Goal: Transaction & Acquisition: Book appointment/travel/reservation

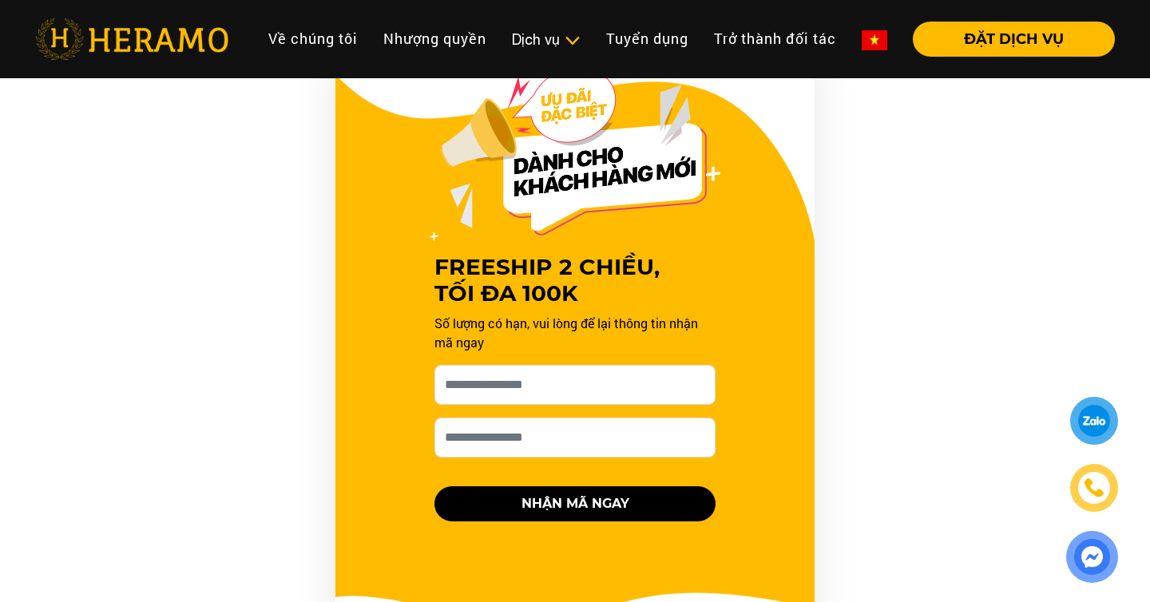
scroll to position [1410, 0]
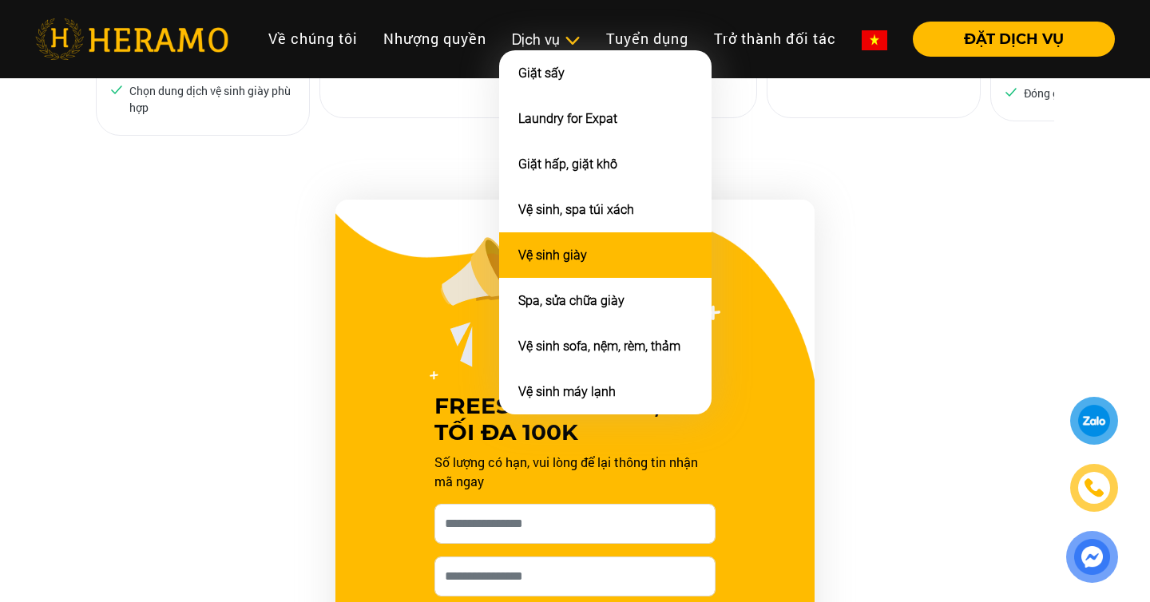
click at [589, 260] on li "Vệ sinh giày" at bounding box center [605, 255] width 212 height 46
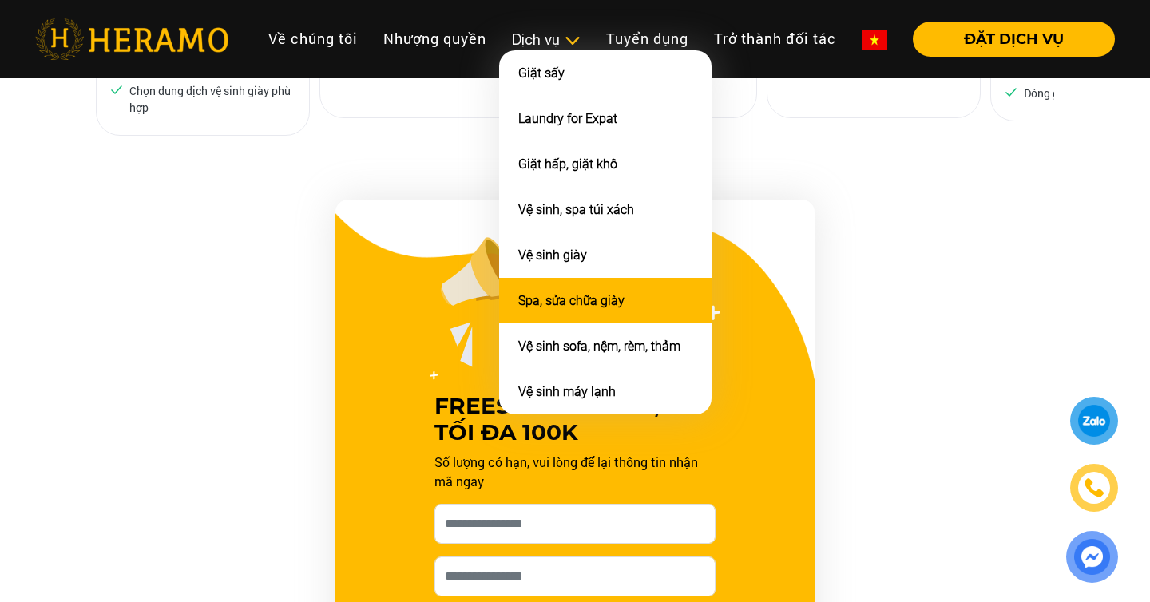
click at [578, 293] on link "Spa, sửa chữa giày" at bounding box center [571, 300] width 106 height 15
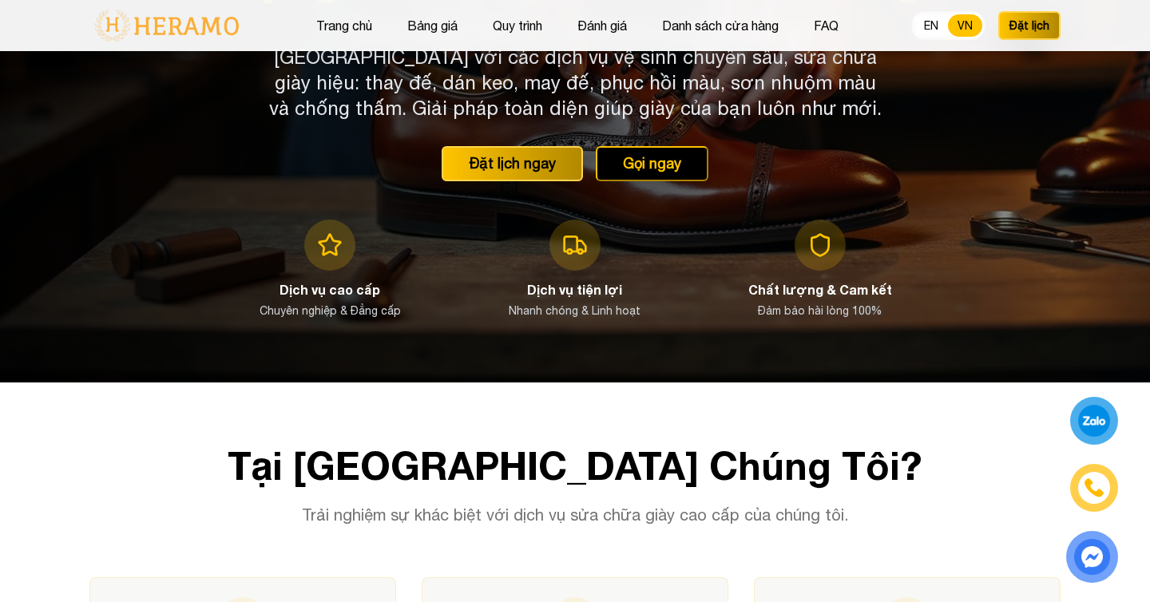
scroll to position [206, 0]
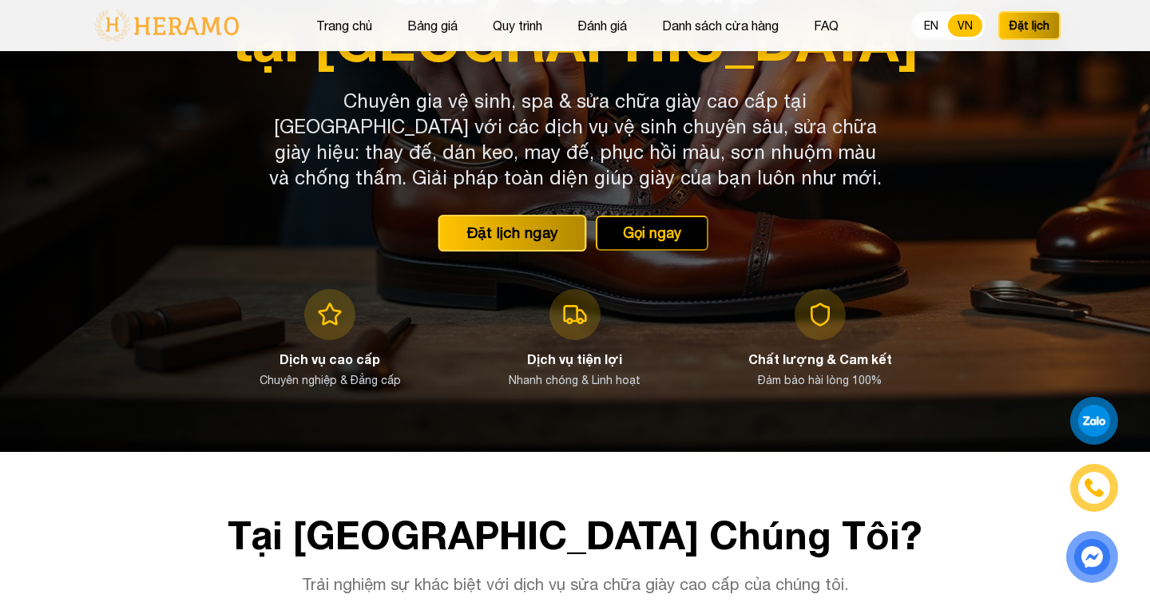
click at [537, 238] on button "Đặt lịch ngay" at bounding box center [512, 233] width 149 height 37
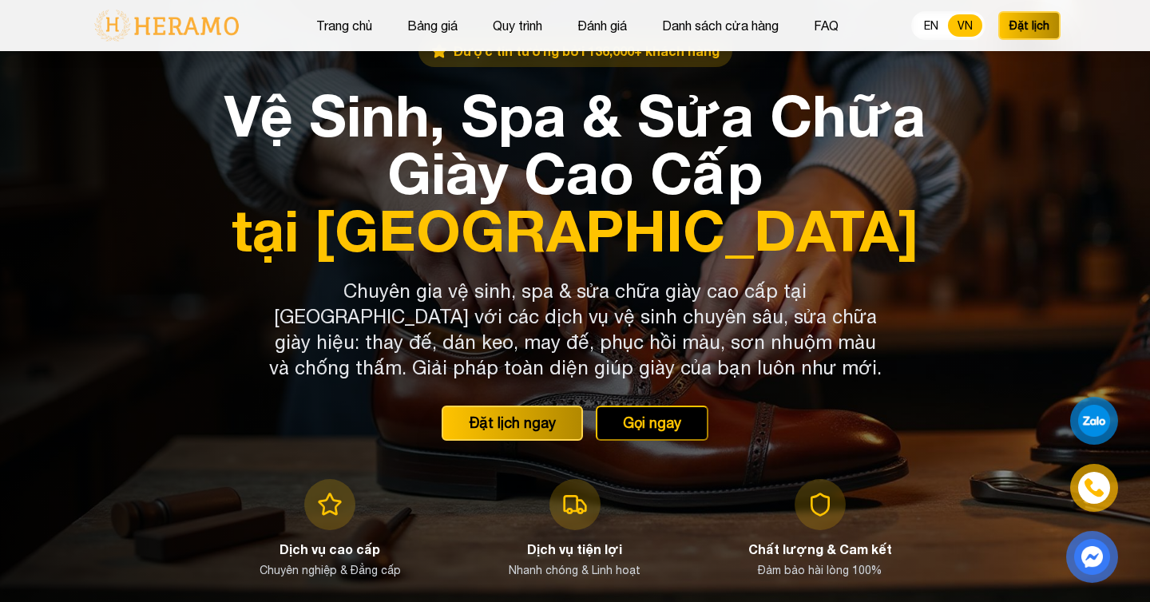
scroll to position [0, 0]
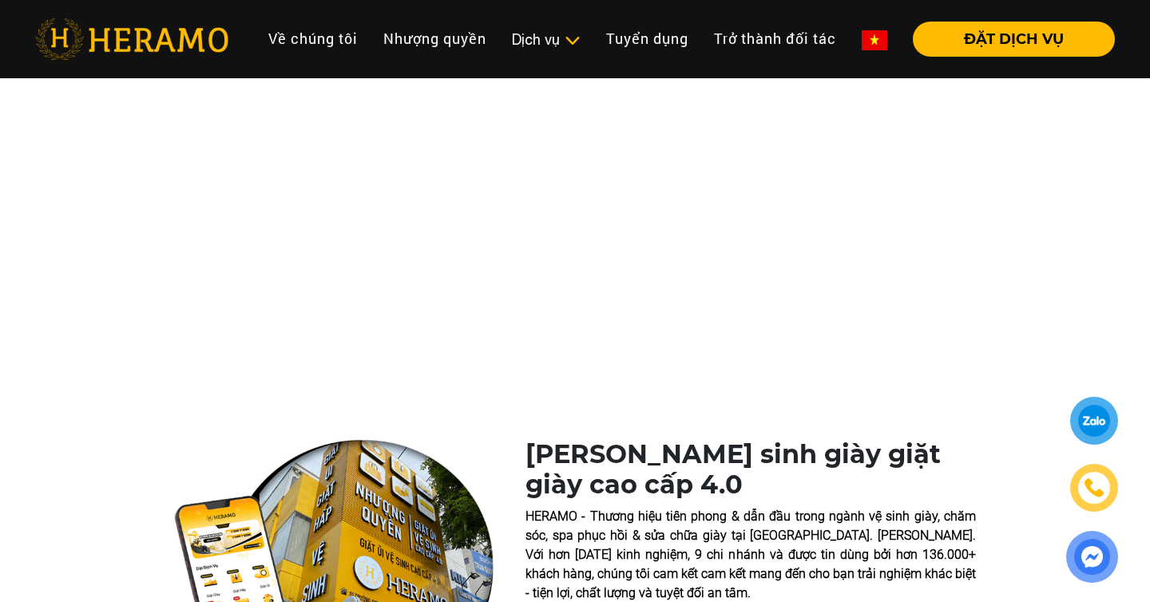
scroll to position [1410, 0]
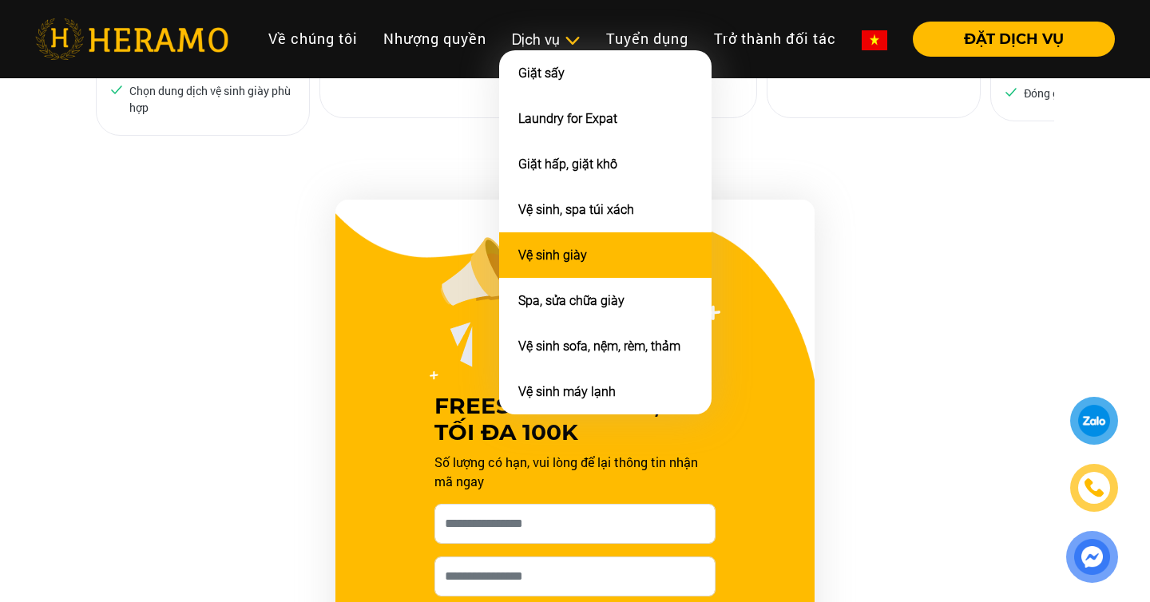
click at [612, 244] on li "Vệ sinh giày" at bounding box center [605, 255] width 212 height 46
click at [565, 252] on link "Vệ sinh giày" at bounding box center [552, 255] width 69 height 15
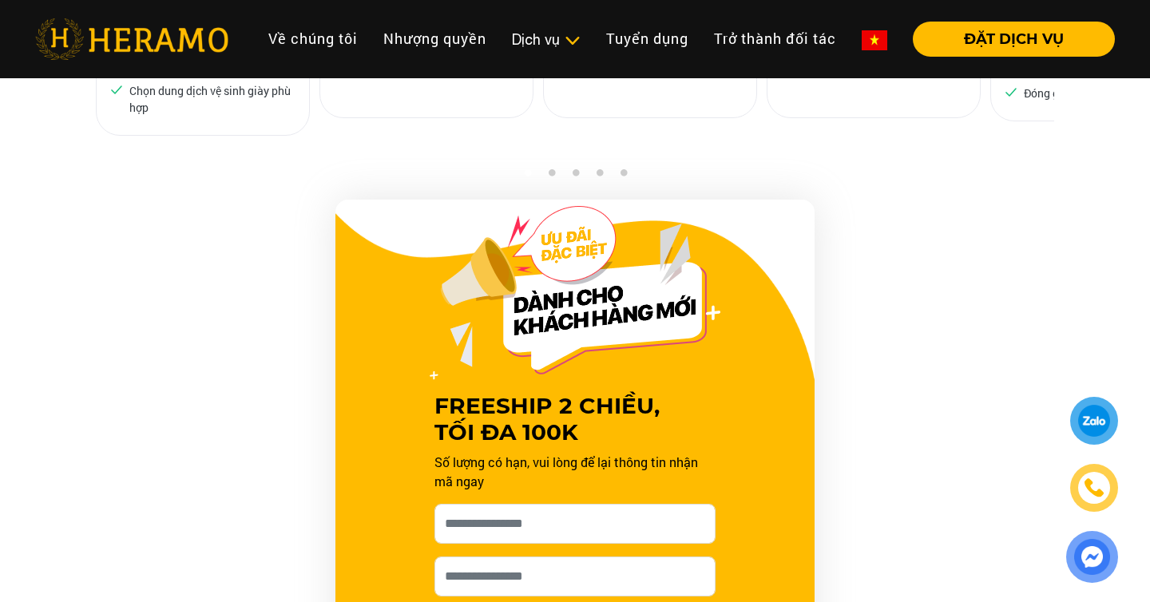
click at [925, 274] on div "FREESHIP 2 CHIỀU, TỐI ĐA 100K Số lượng có hạn, vui lòng để lại thông tin nhận m…" at bounding box center [575, 487] width 958 height 575
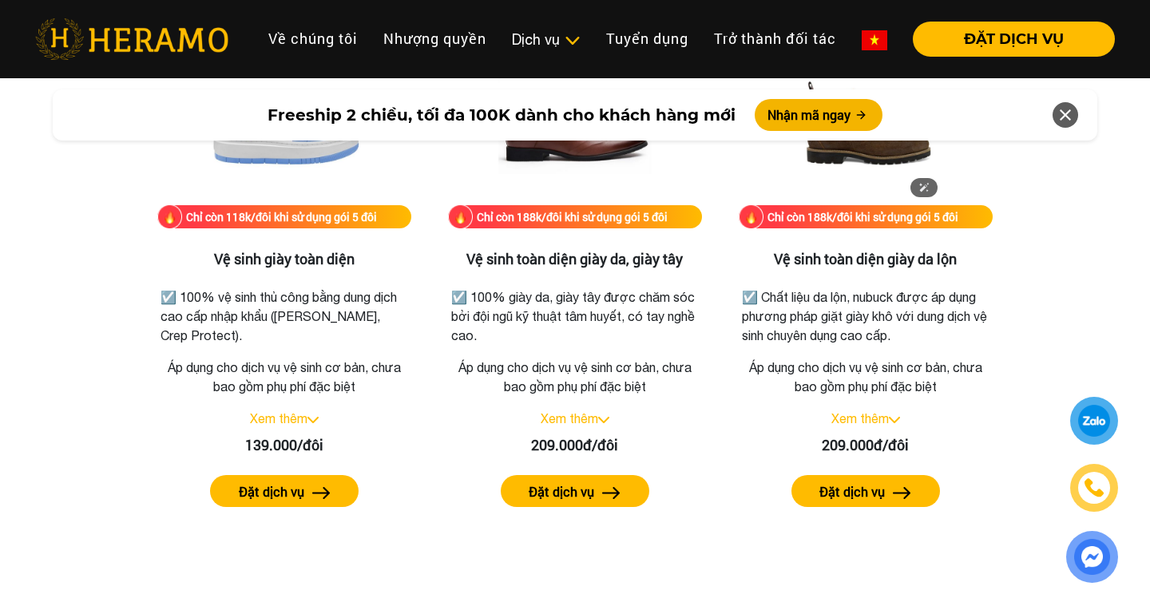
scroll to position [2287, 0]
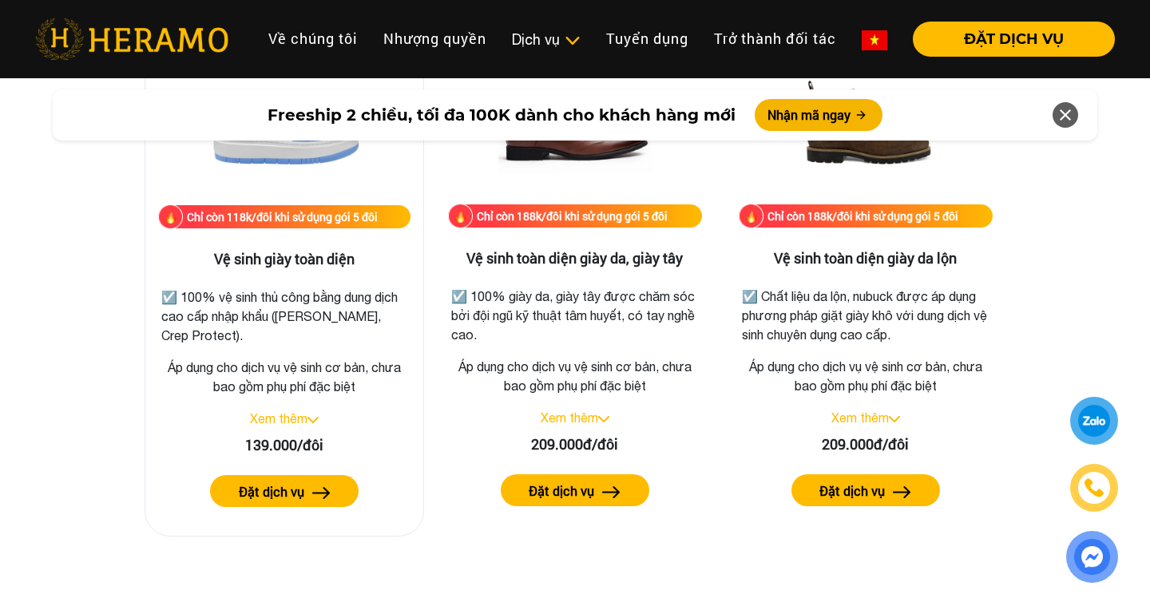
click at [301, 422] on link "Xem thêm" at bounding box center [278, 418] width 57 height 14
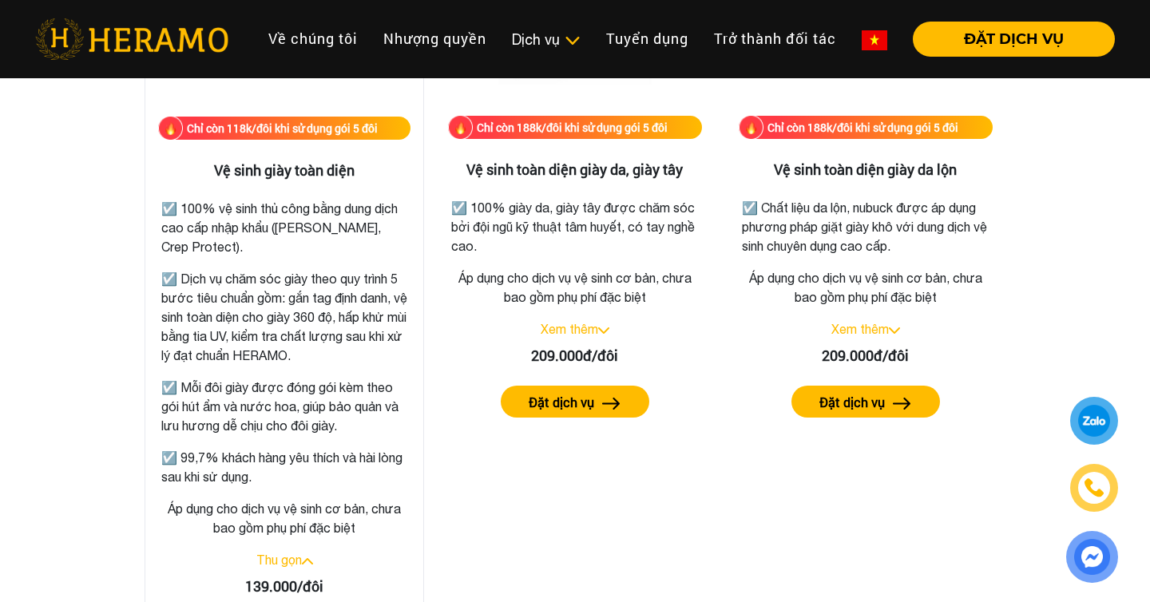
scroll to position [1410, 0]
